Goal: Task Accomplishment & Management: Complete application form

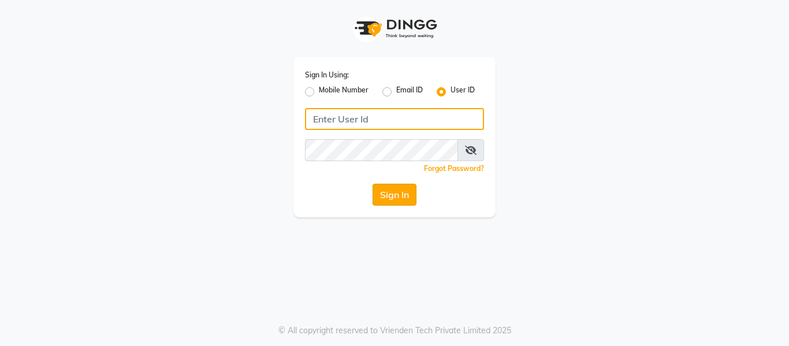
type input "casabarbato"
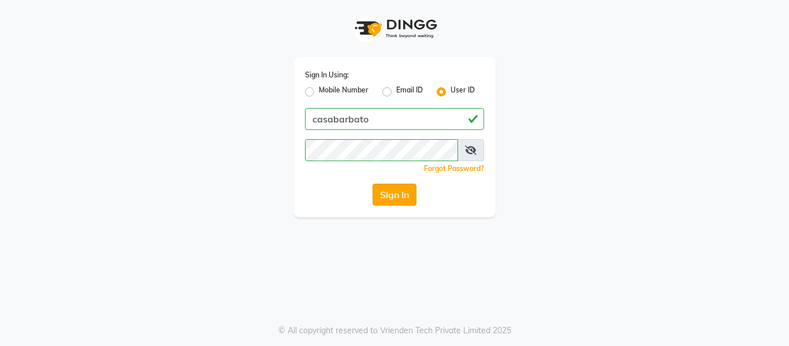
click at [403, 192] on button "Sign In" at bounding box center [395, 195] width 44 height 22
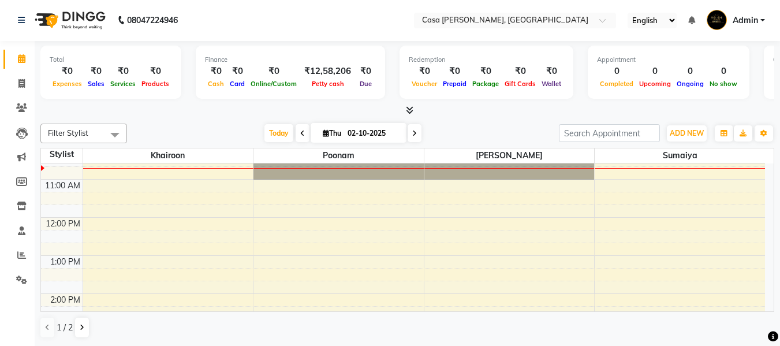
scroll to position [54, 0]
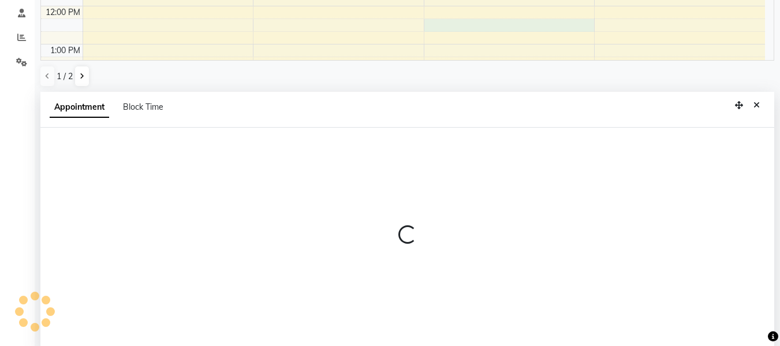
select select "10554"
select select "tentative"
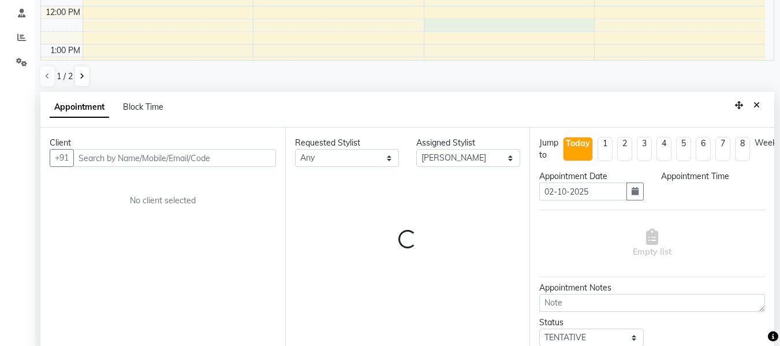
scroll to position [227, 0]
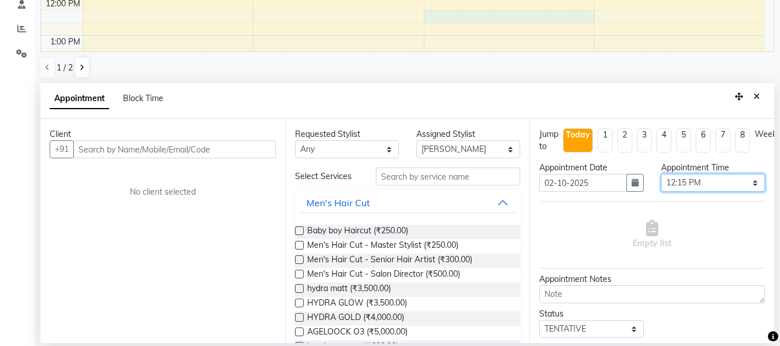
click at [749, 182] on select "Select 10:00 AM 10:15 AM 10:30 AM 10:45 AM 11:00 AM 11:15 AM 11:30 AM 11:45 AM …" at bounding box center [713, 183] width 104 height 18
select select "750"
click at [661, 174] on select "Select 10:00 AM 10:15 AM 10:30 AM 10:45 AM 11:00 AM 11:15 AM 11:30 AM 11:45 AM …" at bounding box center [713, 183] width 104 height 18
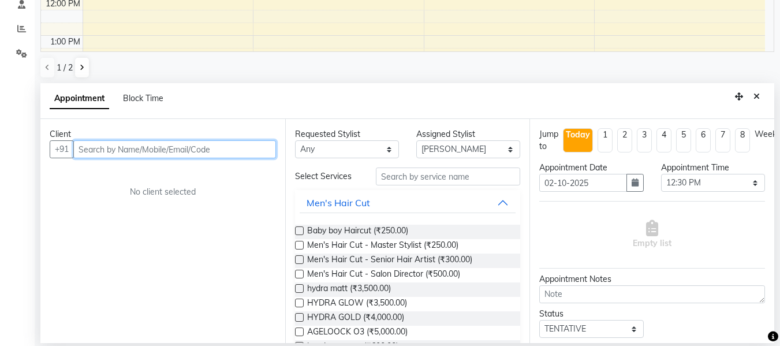
click at [228, 151] on input "text" at bounding box center [174, 149] width 203 height 18
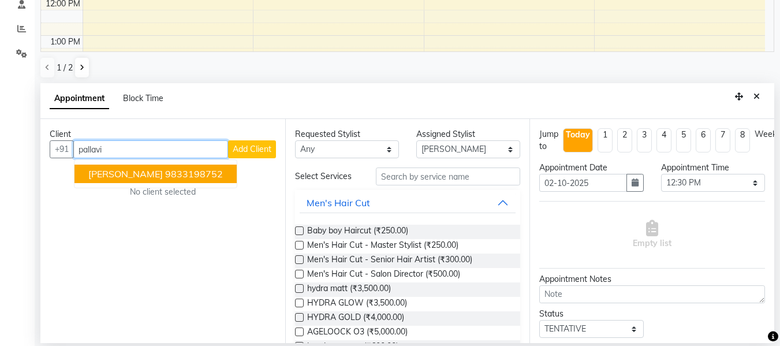
click at [201, 176] on ngb-highlight "9833198752" at bounding box center [194, 174] width 58 height 12
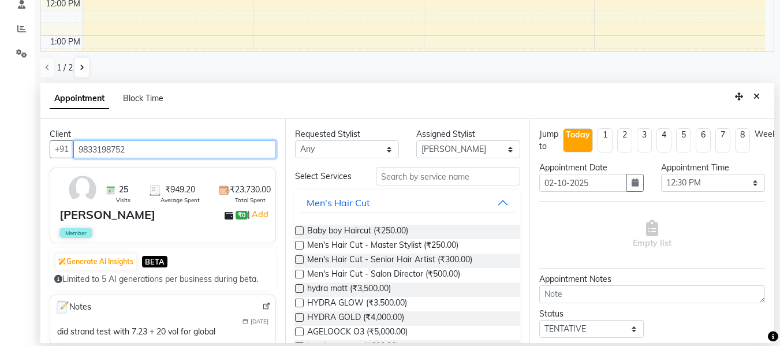
type input "9833198752"
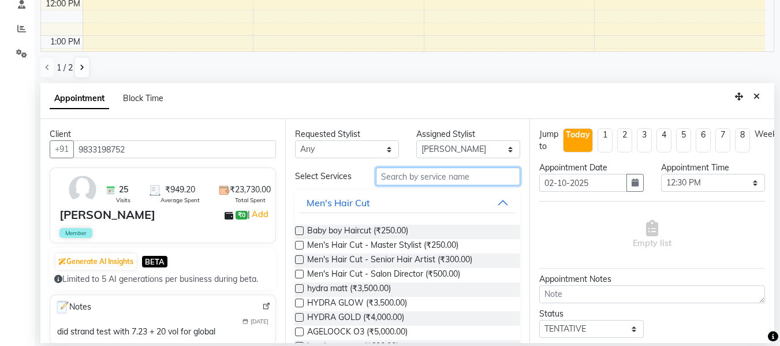
click at [414, 172] on input "text" at bounding box center [448, 177] width 144 height 18
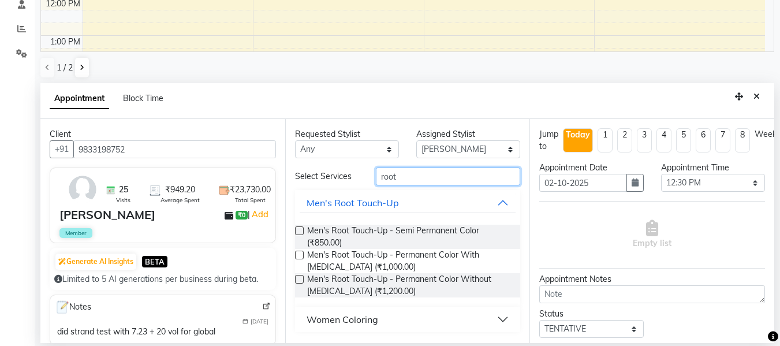
type input "root"
click at [503, 319] on button "Women Coloring" at bounding box center [408, 319] width 217 height 21
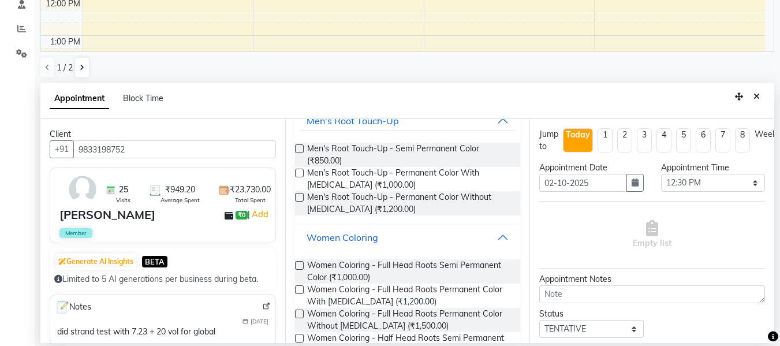
scroll to position [92, 0]
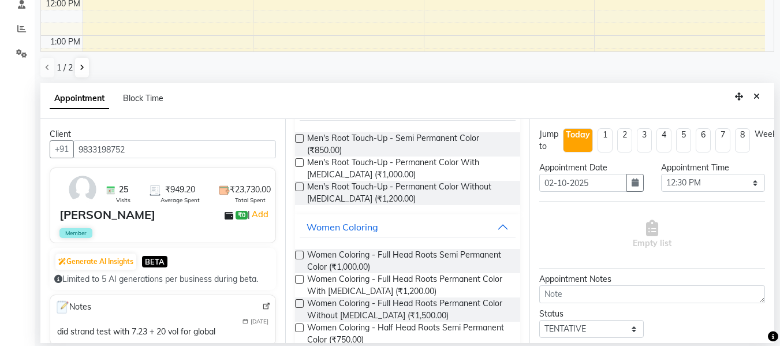
click at [296, 279] on label at bounding box center [299, 279] width 9 height 9
click at [296, 279] on input "checkbox" at bounding box center [299, 281] width 8 height 8
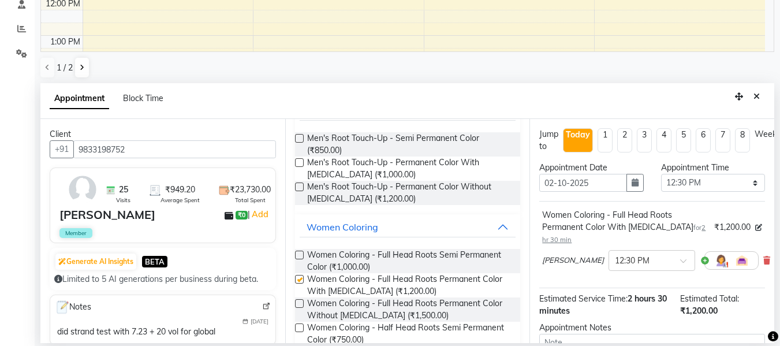
checkbox input "false"
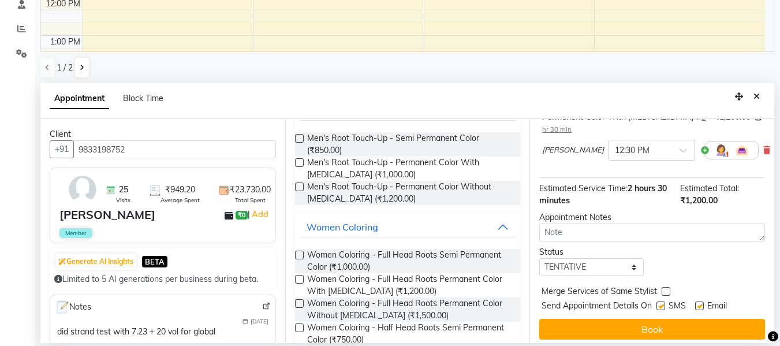
scroll to position [125, 0]
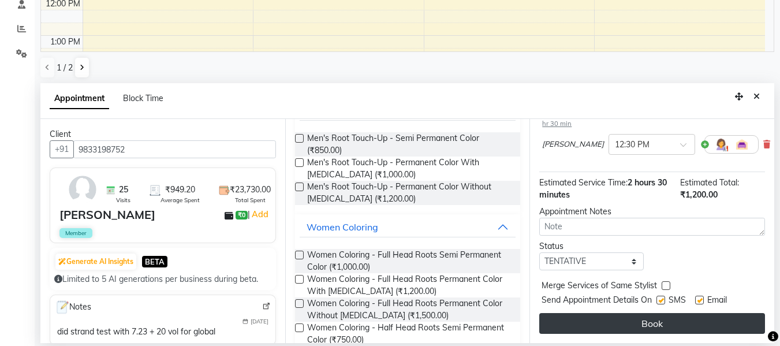
click at [742, 316] on button "Book" at bounding box center [652, 323] width 226 height 21
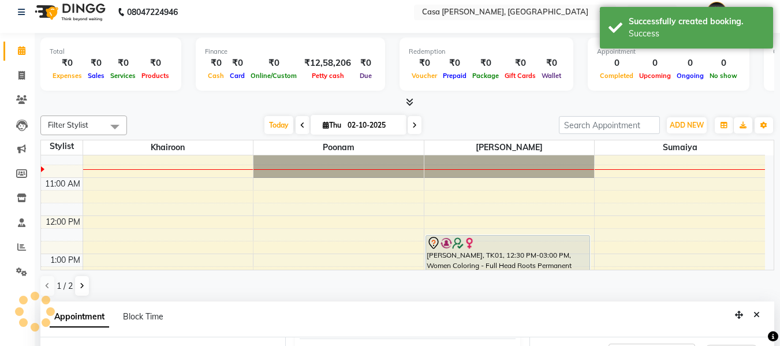
scroll to position [0, 0]
